Goal: Task Accomplishment & Management: Manage account settings

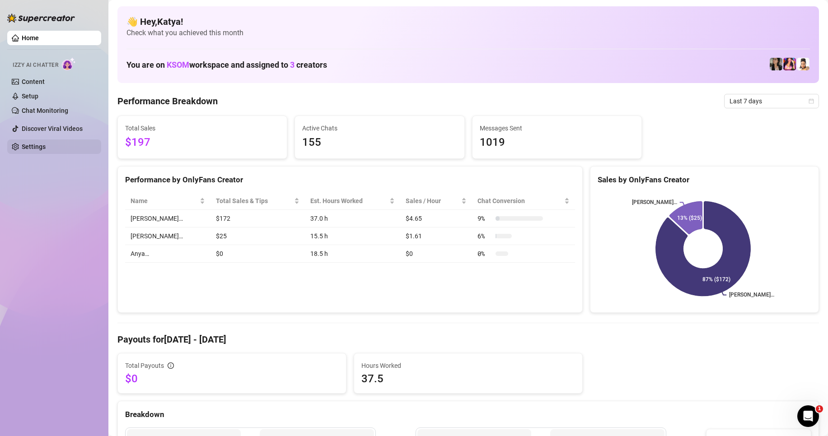
click at [46, 143] on link "Settings" at bounding box center [34, 146] width 24 height 7
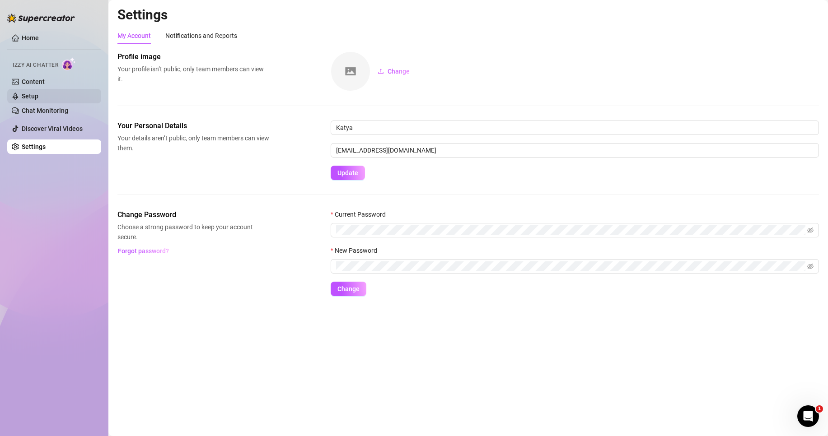
click at [38, 97] on link "Setup" at bounding box center [30, 96] width 17 height 7
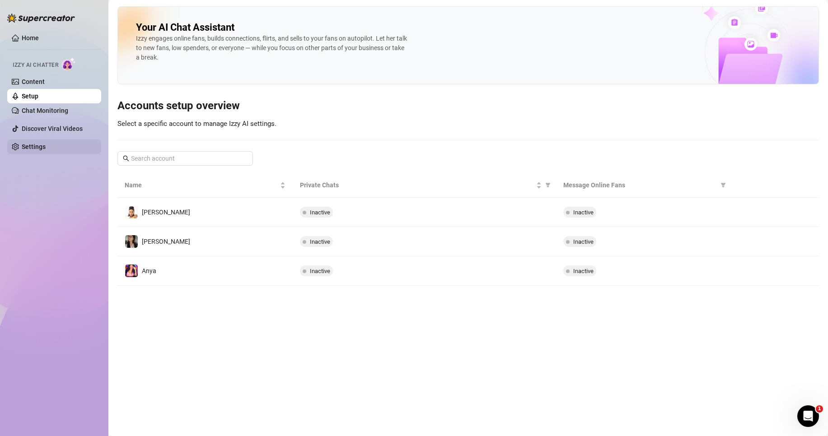
click at [46, 146] on link "Settings" at bounding box center [34, 146] width 24 height 7
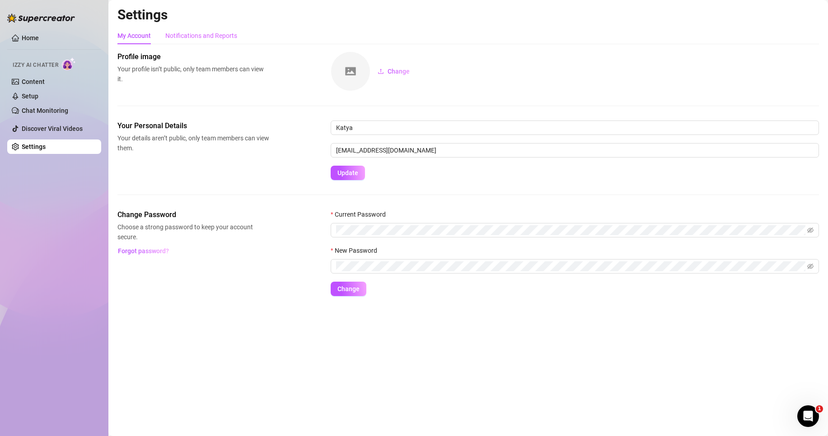
click at [190, 42] on div "Notifications and Reports" at bounding box center [201, 35] width 72 height 17
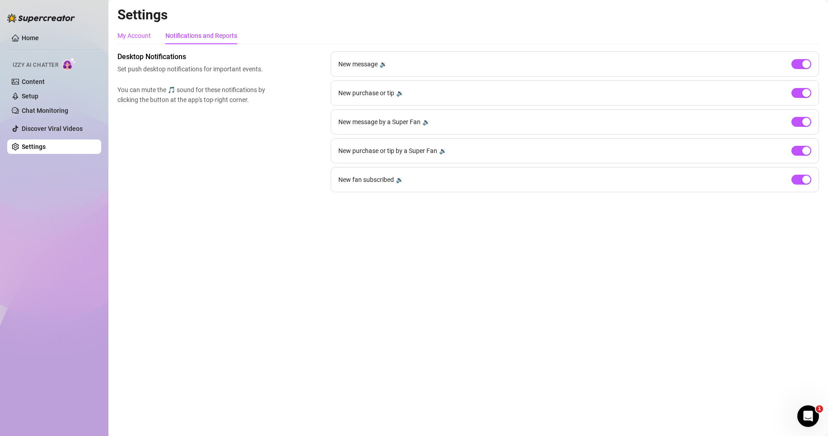
click at [140, 38] on div "My Account" at bounding box center [133, 36] width 33 height 10
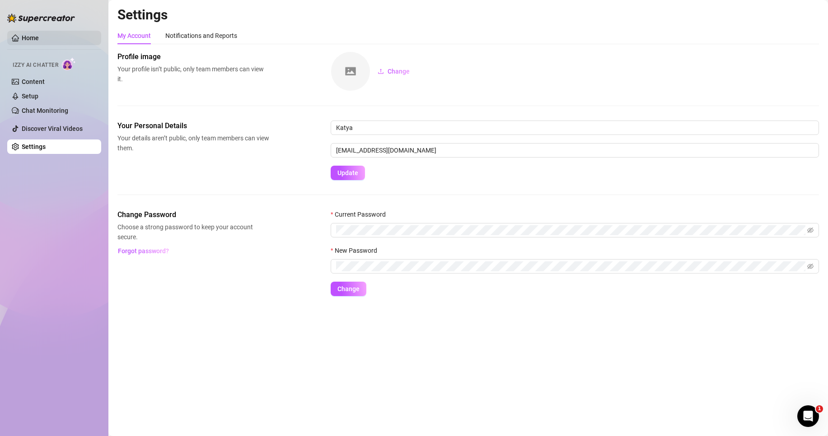
click at [36, 34] on link "Home" at bounding box center [30, 37] width 17 height 7
